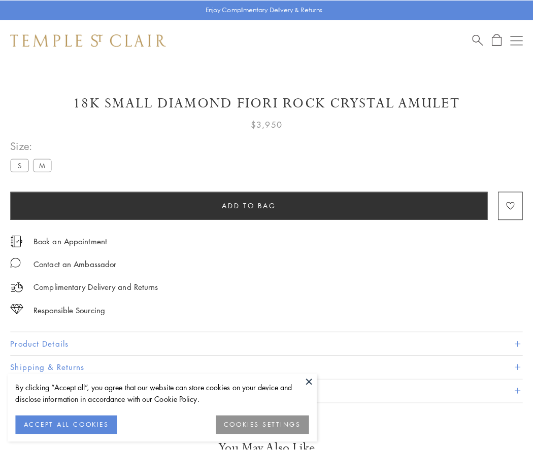
scroll to position [4, 0]
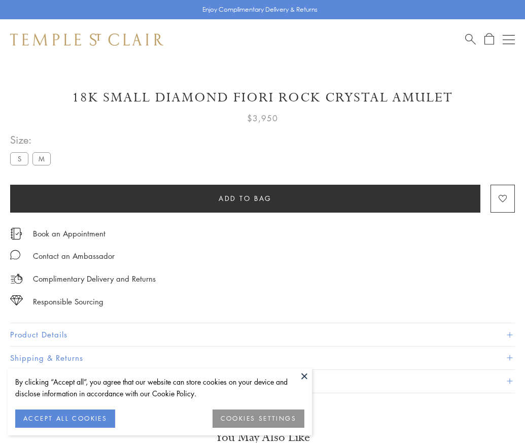
click at [245, 198] on span "Add to bag" at bounding box center [245, 198] width 53 height 11
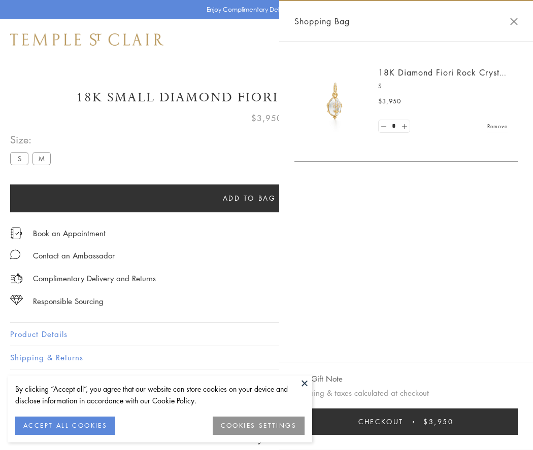
click at [406, 422] on button "Checkout $3,950" at bounding box center [405, 422] width 223 height 26
